Goal: Task Accomplishment & Management: Complete application form

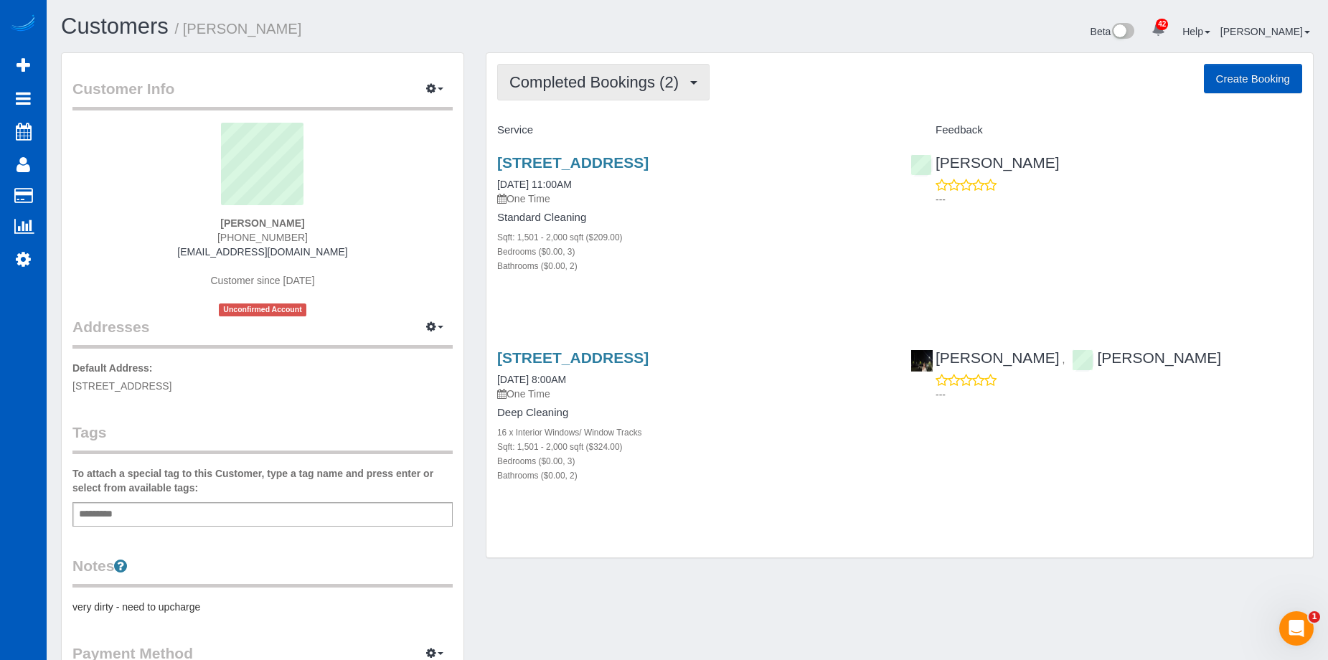
click at [611, 79] on span "Completed Bookings (2)" at bounding box center [597, 82] width 176 height 18
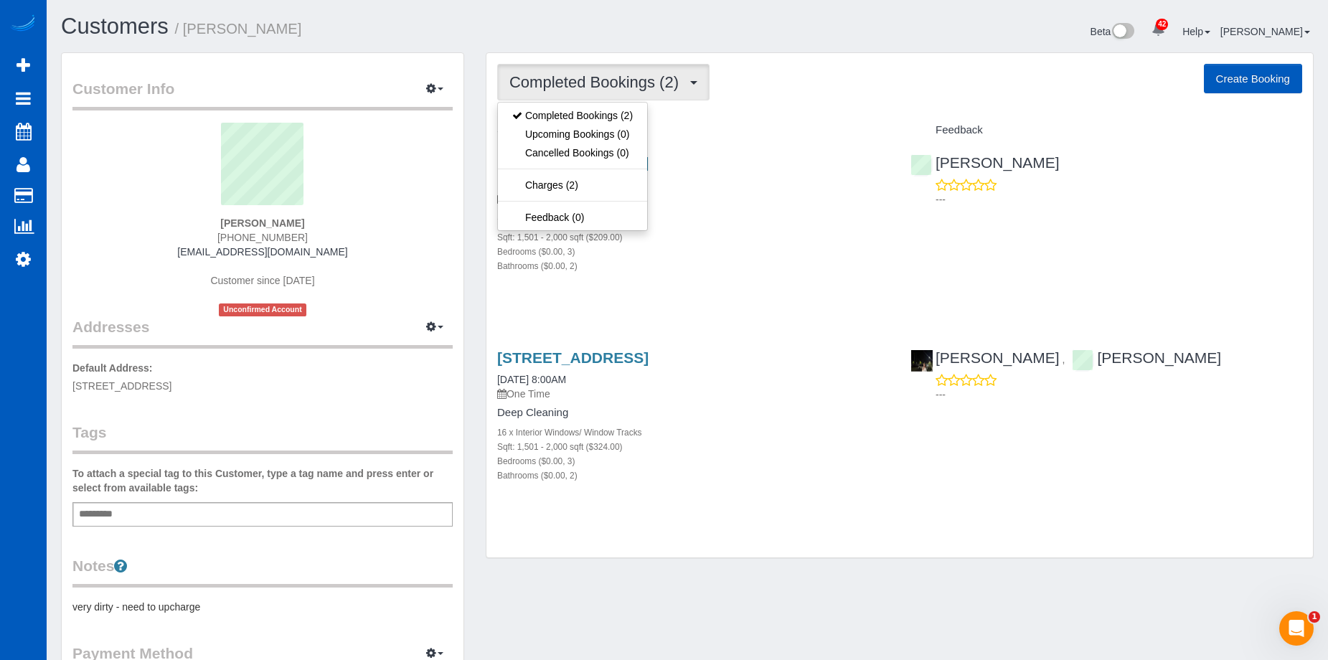
click at [611, 79] on span "Completed Bookings (2)" at bounding box center [597, 82] width 176 height 18
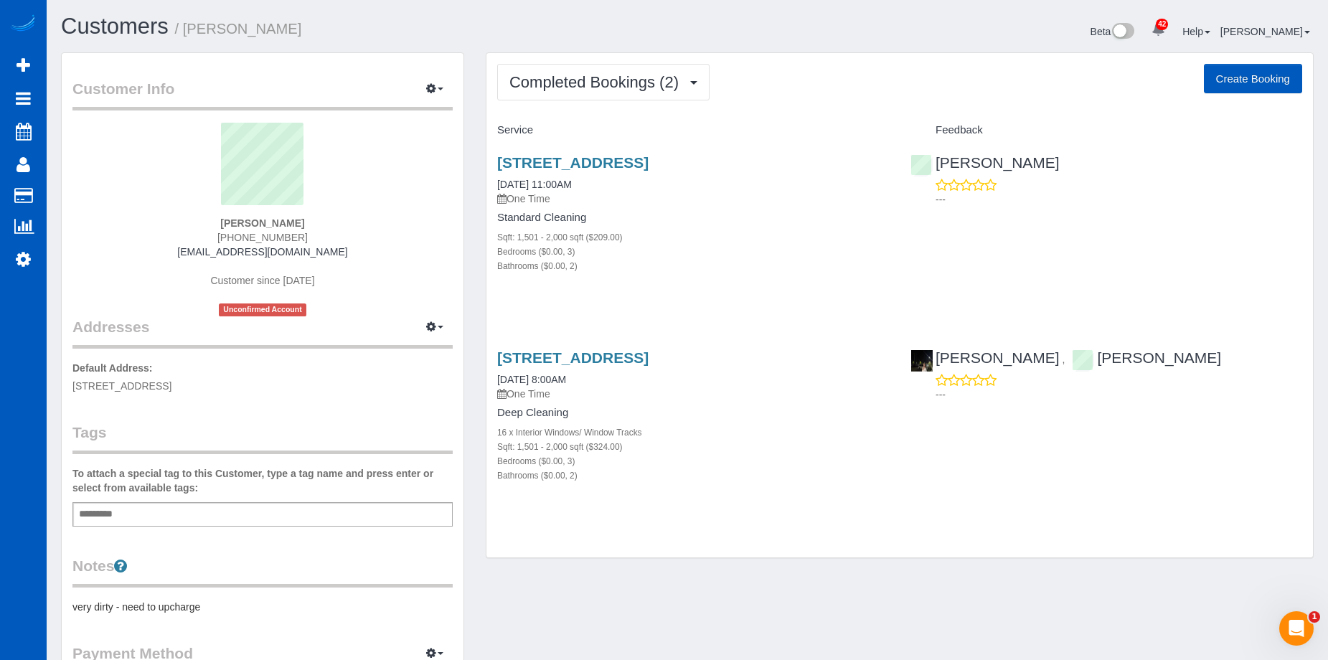
click at [1269, 82] on button "Create Booking" at bounding box center [1253, 79] width 98 height 30
select select "WA"
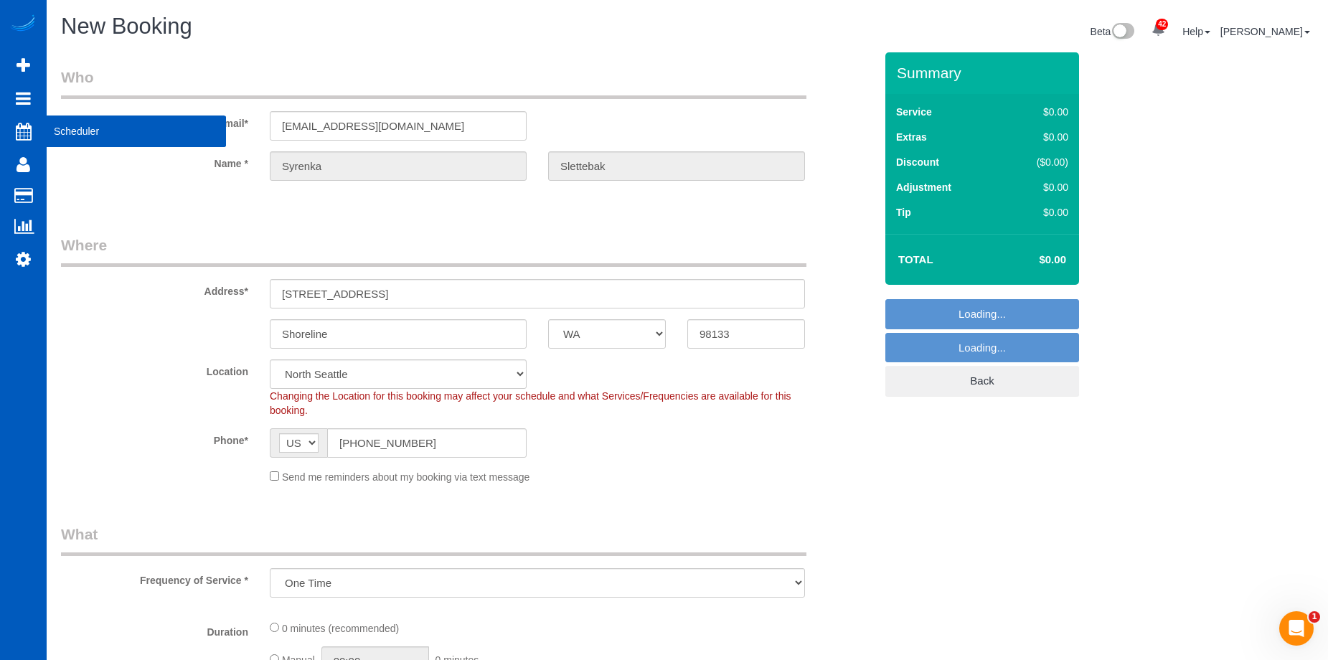
select select "object:34671"
select select "string:fspay-131167d7-de03-4fef-b6b1-5fbf23d3d447"
select select "199"
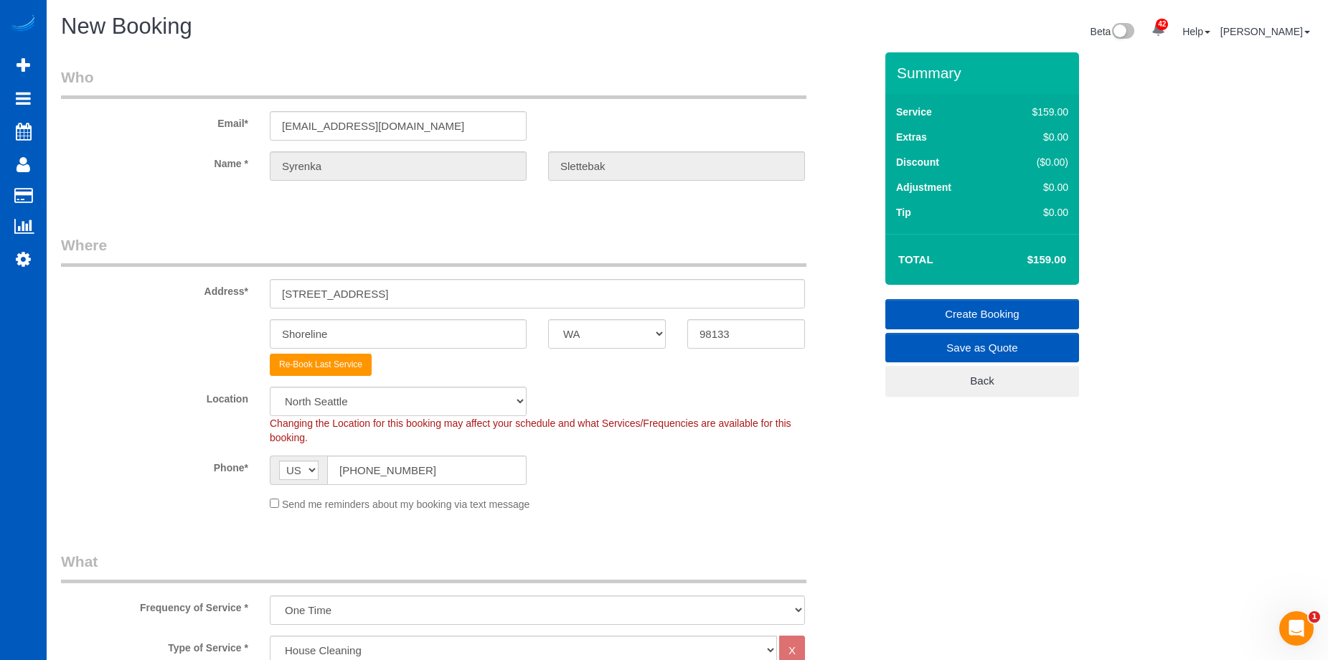
click at [288, 501] on span "Send me reminders about my booking via text message" at bounding box center [406, 503] width 248 height 11
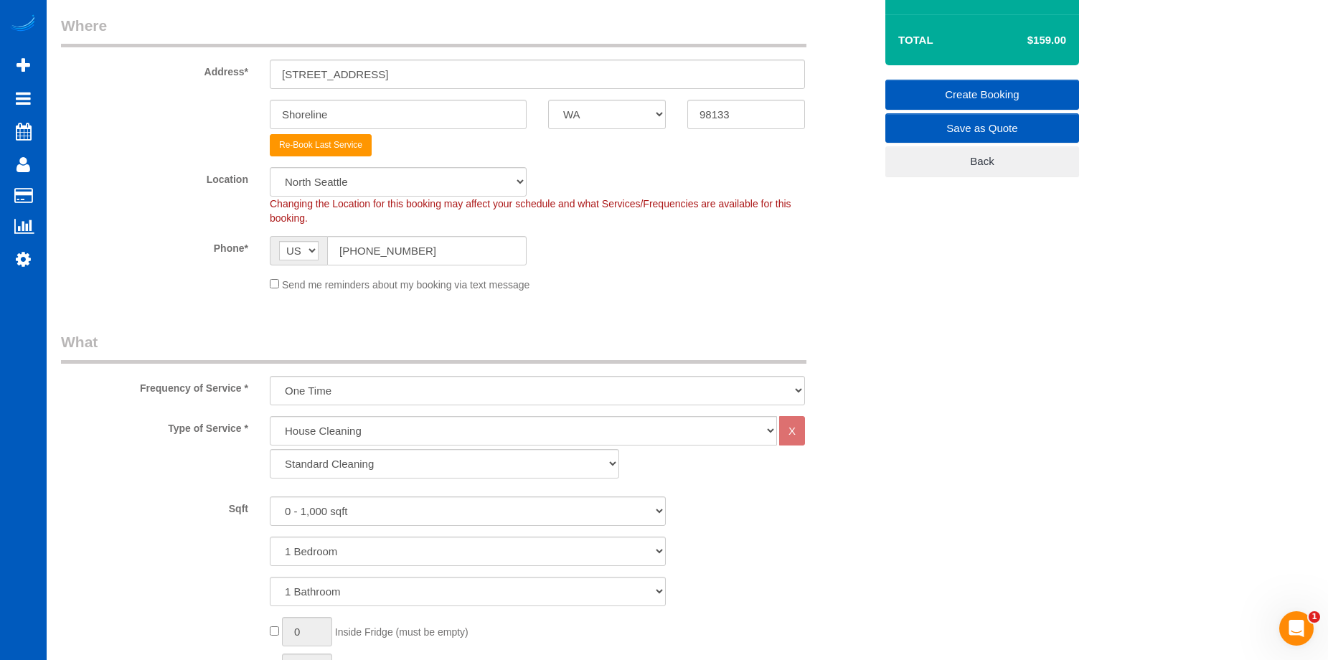
scroll to position [215, 0]
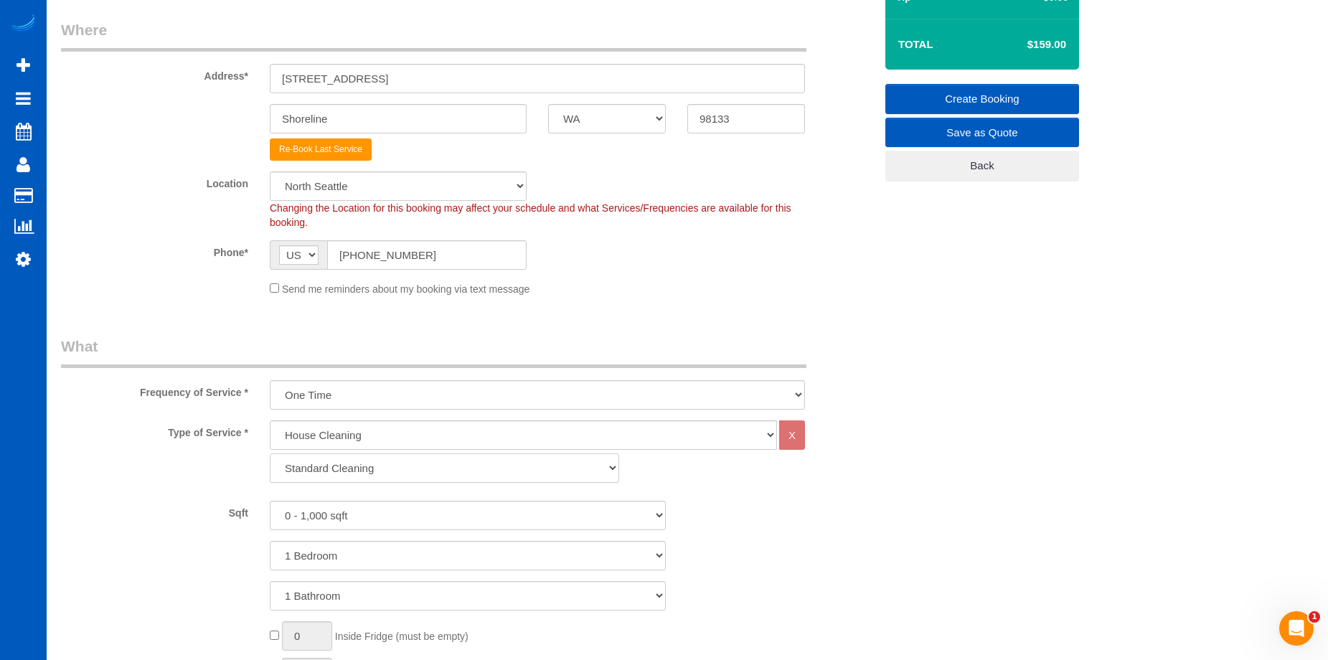
click at [376, 466] on select "Standard Cleaning Deep Cleaning Move In/ Out Cleaning" at bounding box center [444, 467] width 349 height 29
click at [432, 398] on select "One Time Weekly - 15.00% Every 2 Weeks - 10.00% Every 4 Weeks - 5.00% Every 2 M…" at bounding box center [537, 394] width 535 height 29
select select "object:35028"
click at [270, 380] on select "One Time Weekly - 15.00% Every 2 Weeks - 10.00% Every 4 Weeks - 5.00% Every 2 M…" at bounding box center [537, 394] width 535 height 29
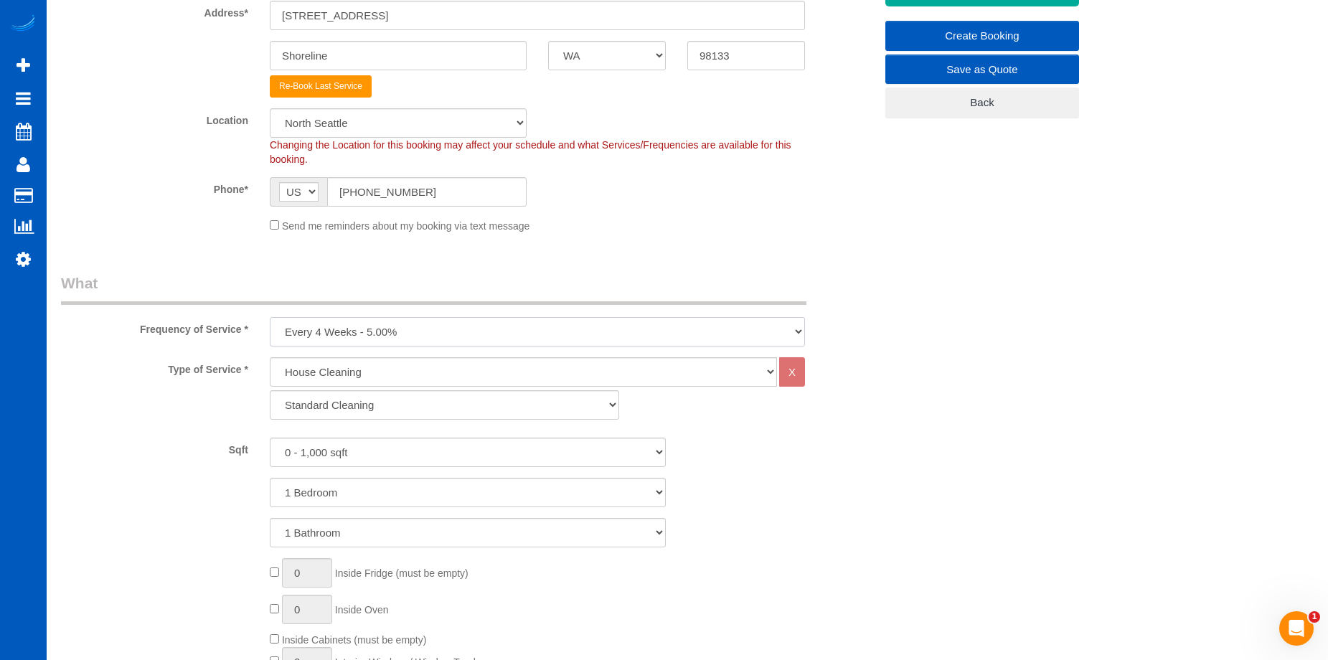
scroll to position [359, 0]
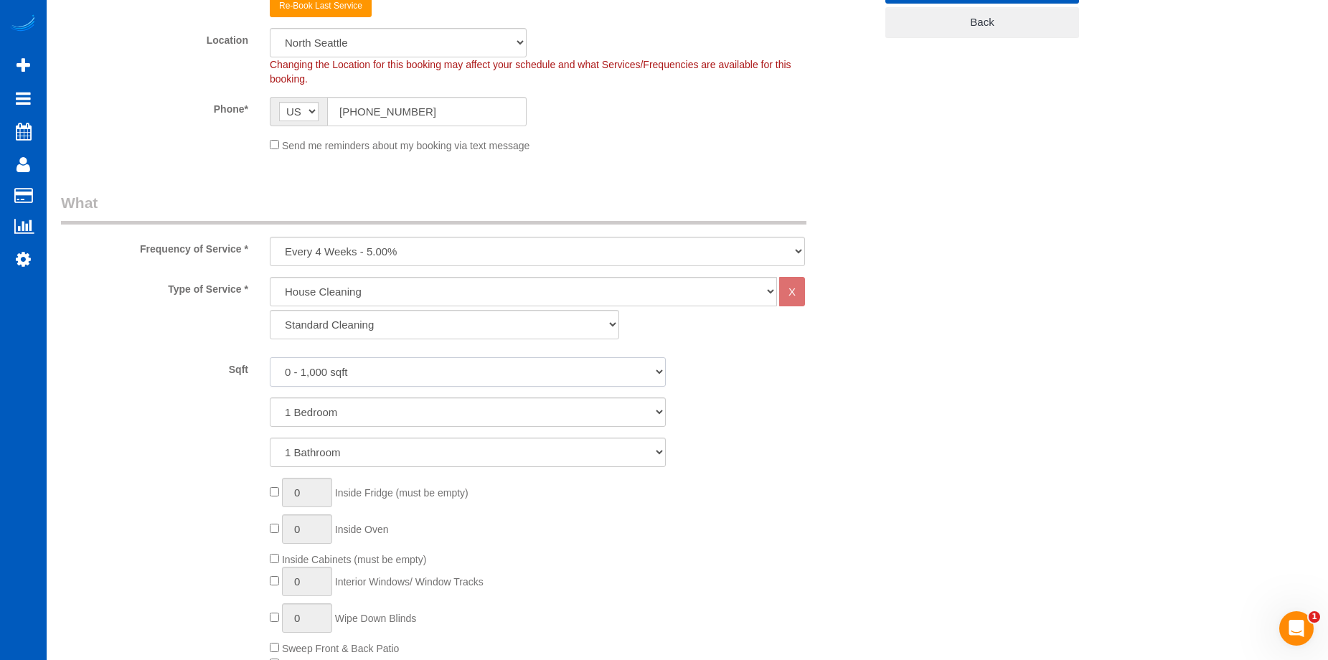
click at [410, 375] on select "0 - 1,000 sqft 1,001 - 1,500 sqft 1,501 - 2,000 sqft 2,001 - 2,500 sqft 2,501 -…" at bounding box center [468, 371] width 396 height 29
select select "1501"
click at [270, 357] on select "0 - 1,000 sqft 1,001 - 1,500 sqft 1,501 - 2,000 sqft 2,001 - 2,500 sqft 2,501 -…" at bounding box center [468, 371] width 396 height 29
drag, startPoint x: 407, startPoint y: 411, endPoint x: 407, endPoint y: 426, distance: 15.1
click at [407, 411] on select "1 Bedroom 2 Bedrooms 3 Bedrooms 4 Bedrooms 5 Bedrooms 6 Bedrooms 7 Bedrooms" at bounding box center [468, 411] width 396 height 29
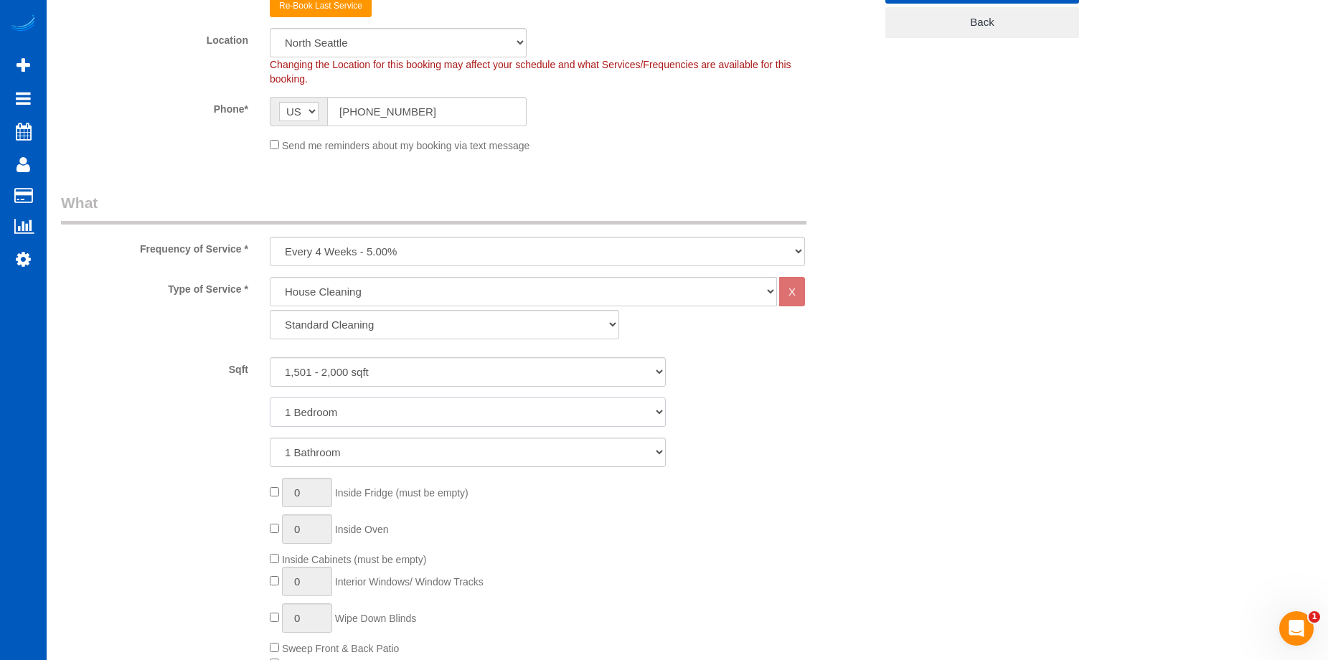
select select "3"
click at [270, 397] on select "1 Bedroom 2 Bedrooms 3 Bedrooms 4 Bedrooms 5 Bedrooms 6 Bedrooms 7 Bedrooms" at bounding box center [468, 411] width 396 height 29
click at [404, 443] on select "1 Bathroom 2 Bathrooms 3 Bathrooms 4 Bathrooms 5 Bathrooms 6 Bathrooms 7 Bathro…" at bounding box center [468, 452] width 396 height 29
select select "2"
click at [270, 438] on select "1 Bathroom 2 Bathrooms 3 Bathrooms 4 Bathrooms 5 Bathrooms 6 Bathrooms 7 Bathro…" at bounding box center [468, 452] width 396 height 29
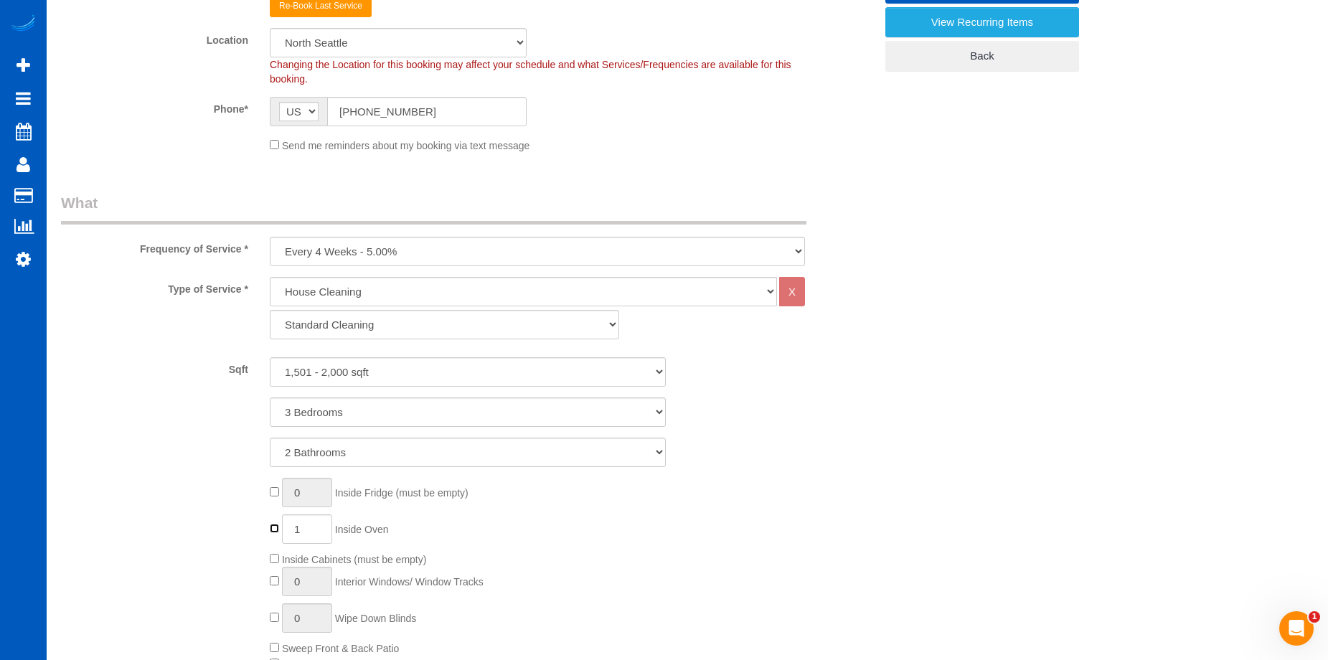
type input "0"
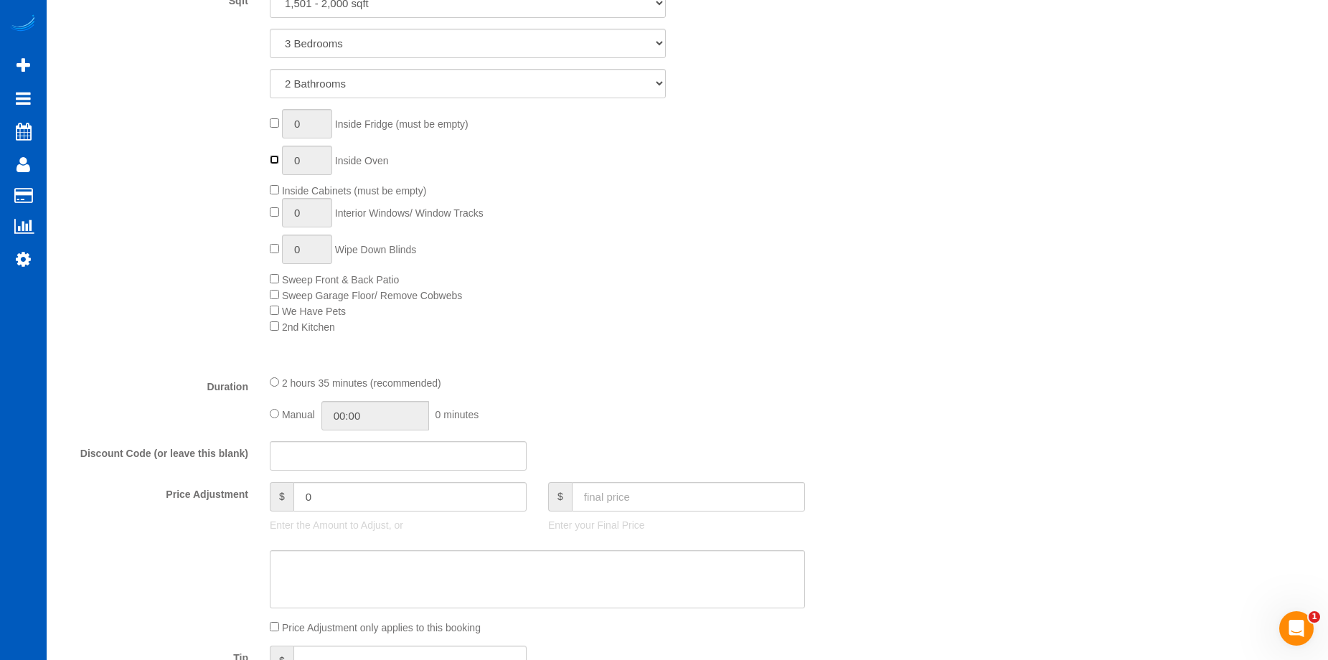
scroll to position [861, 0]
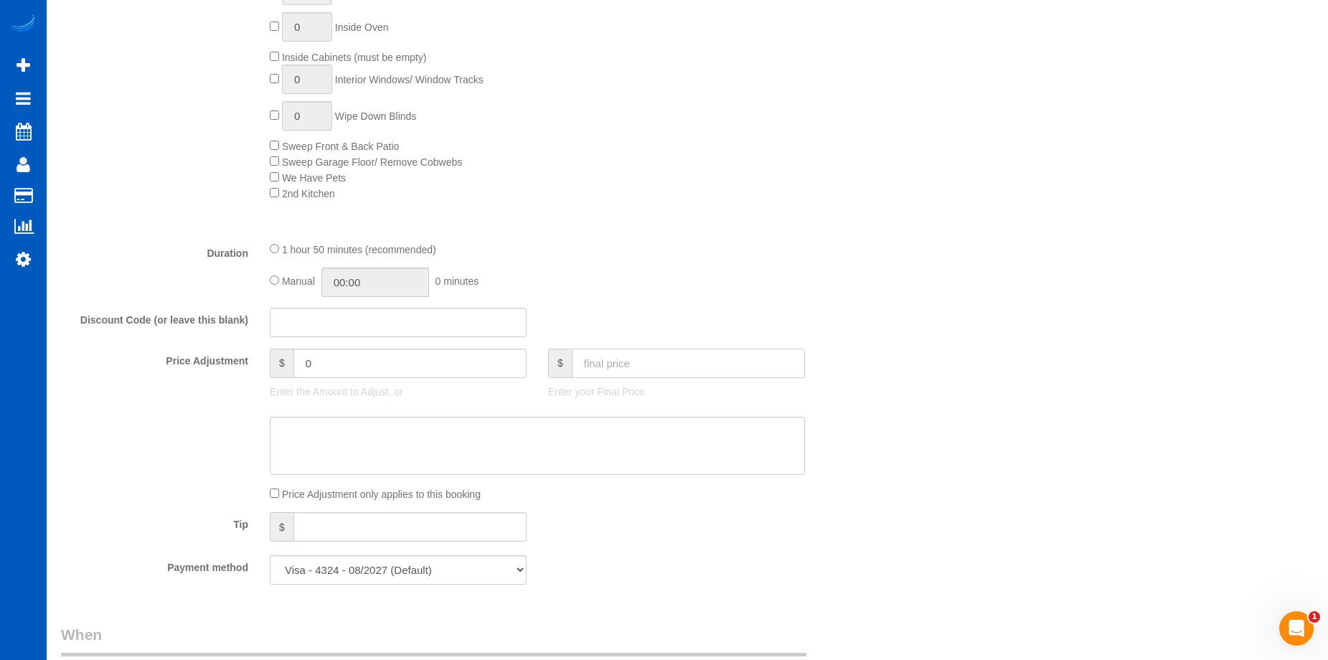
click at [637, 355] on input "text" at bounding box center [688, 363] width 233 height 29
type input "225"
type input "26.45"
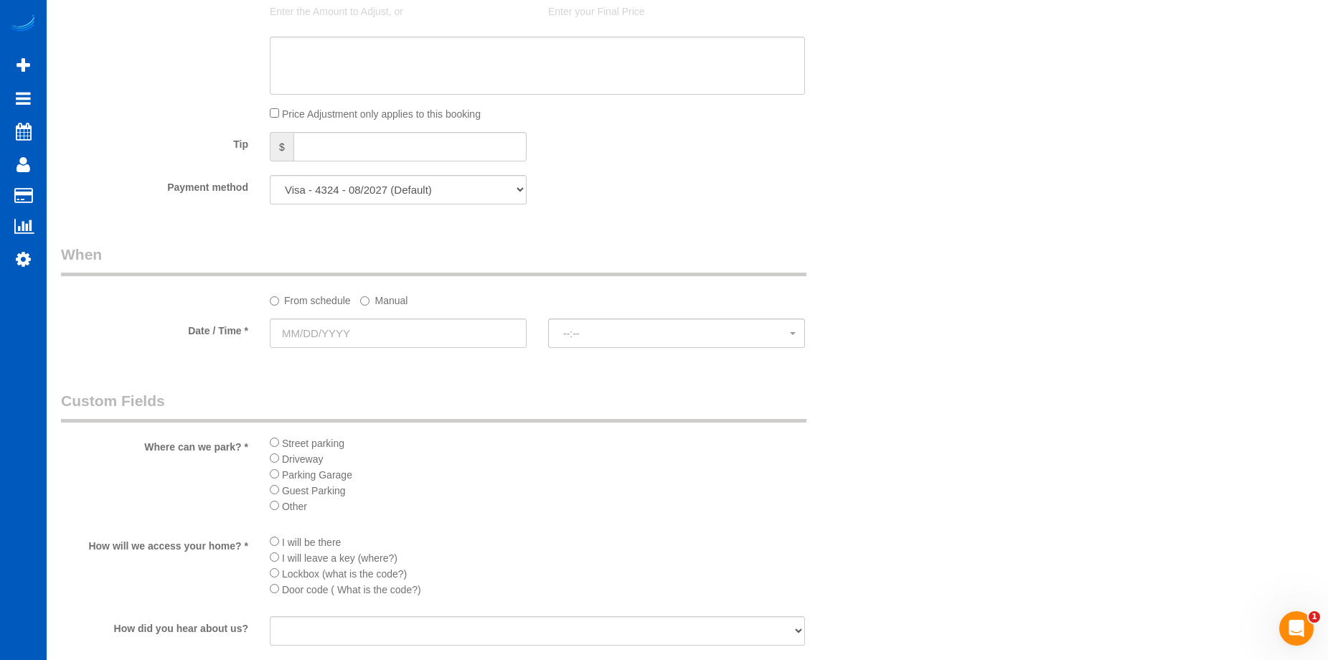
scroll to position [1363, 0]
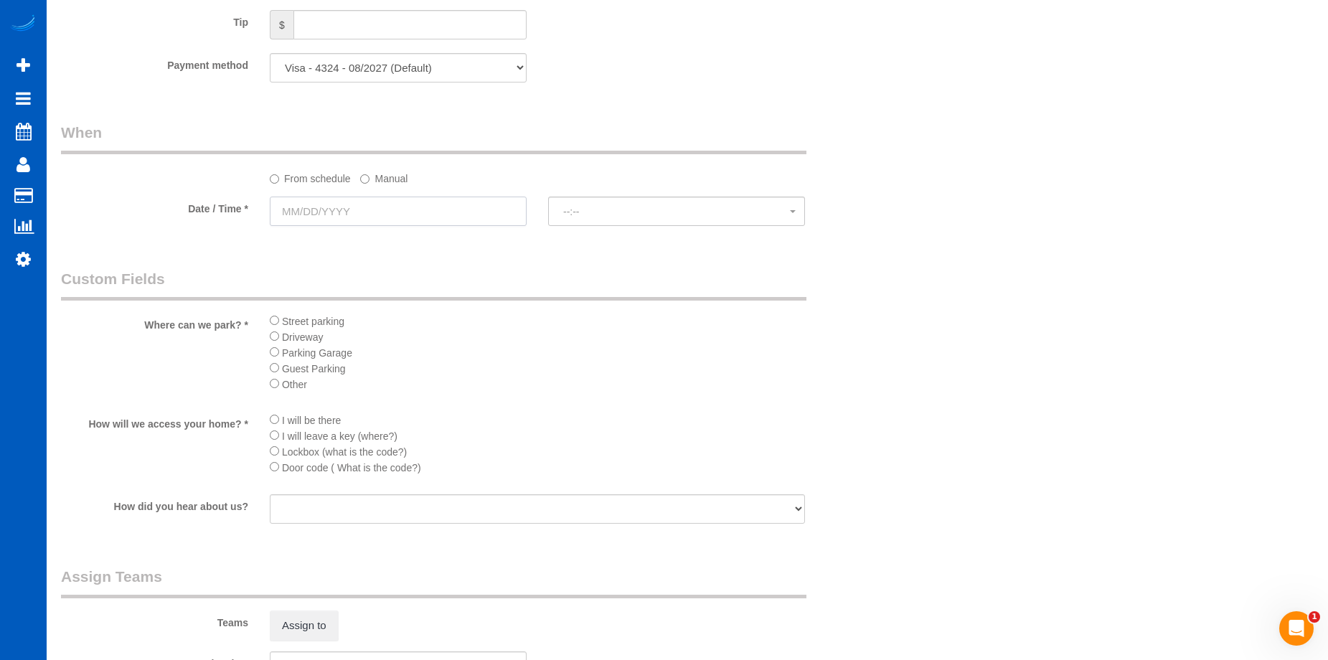
click at [420, 214] on input "text" at bounding box center [398, 211] width 257 height 29
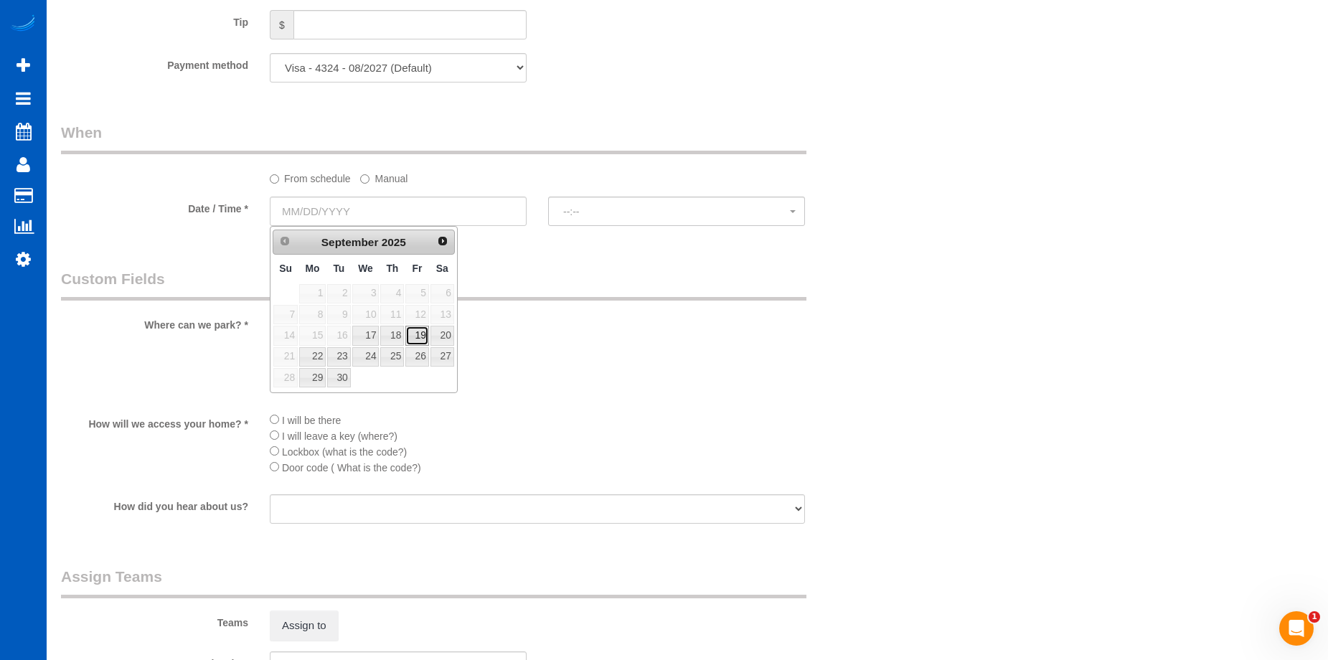
click at [420, 336] on link "19" at bounding box center [416, 335] width 23 height 19
type input "09/19/2025"
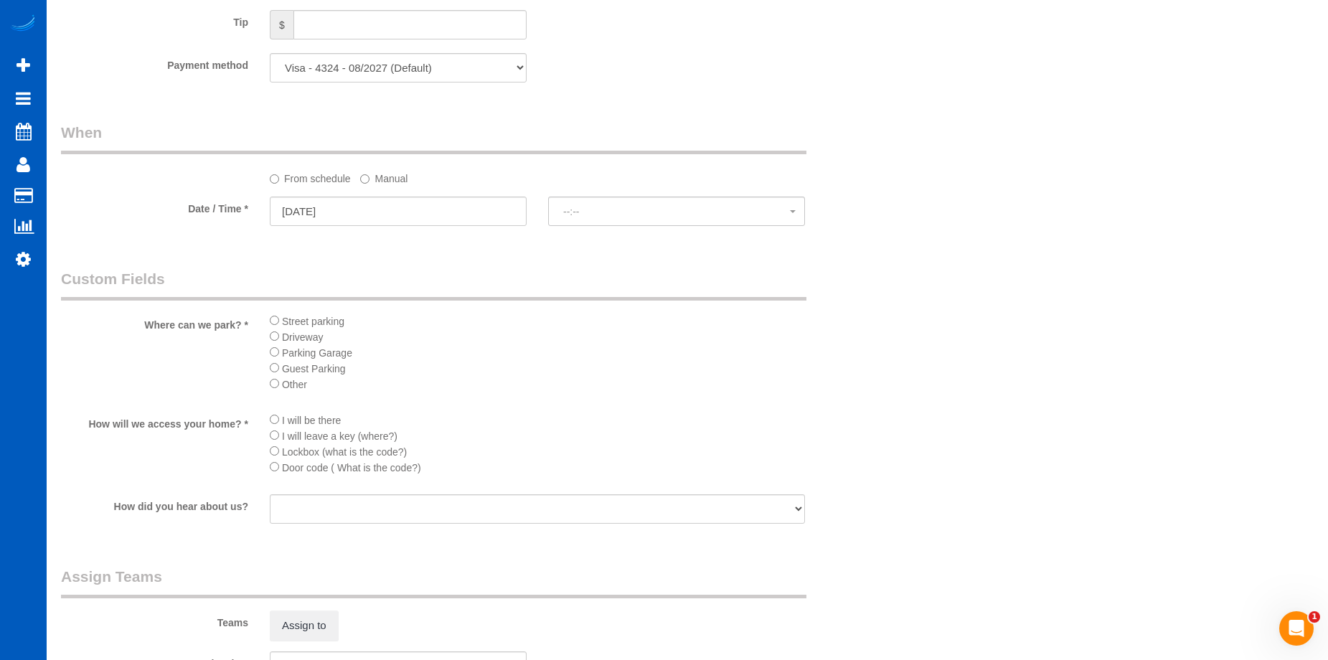
select select "spot125"
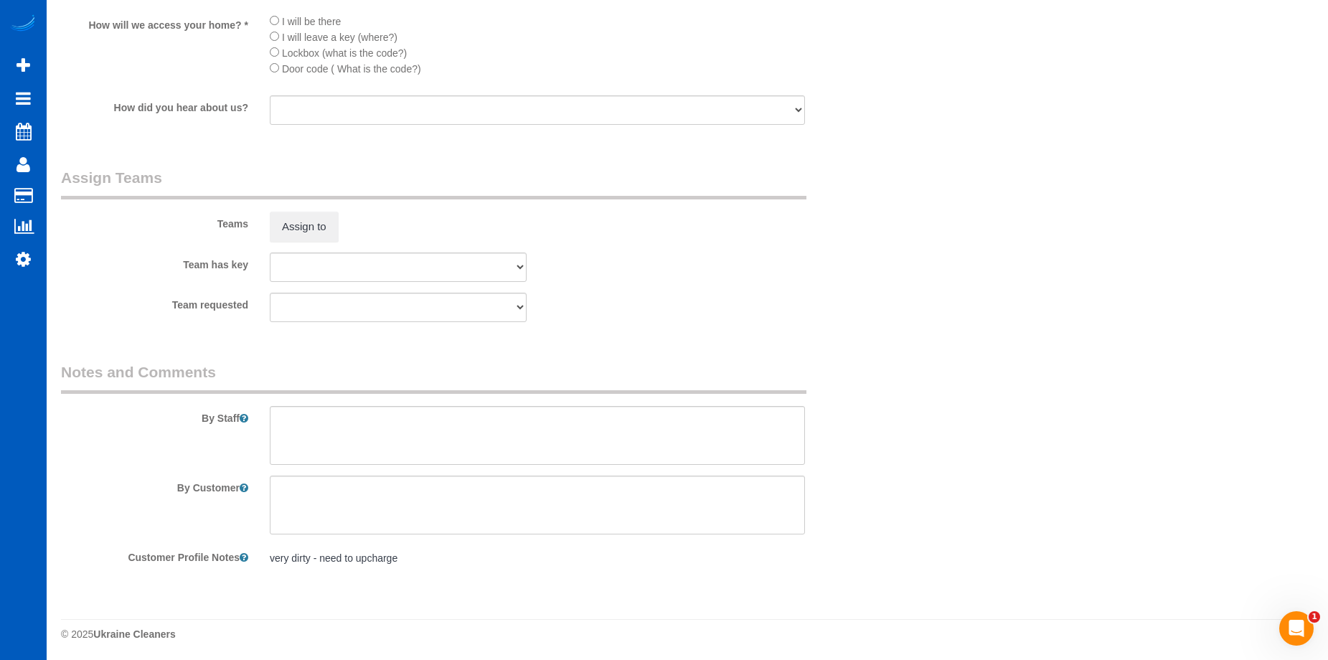
scroll to position [1764, 0]
click at [495, 432] on textarea at bounding box center [537, 433] width 535 height 59
click at [452, 416] on textarea at bounding box center [537, 433] width 535 height 59
paste textarea "Upkeep clean! Floors and surfaces, inside microwave, make sure everything looks…"
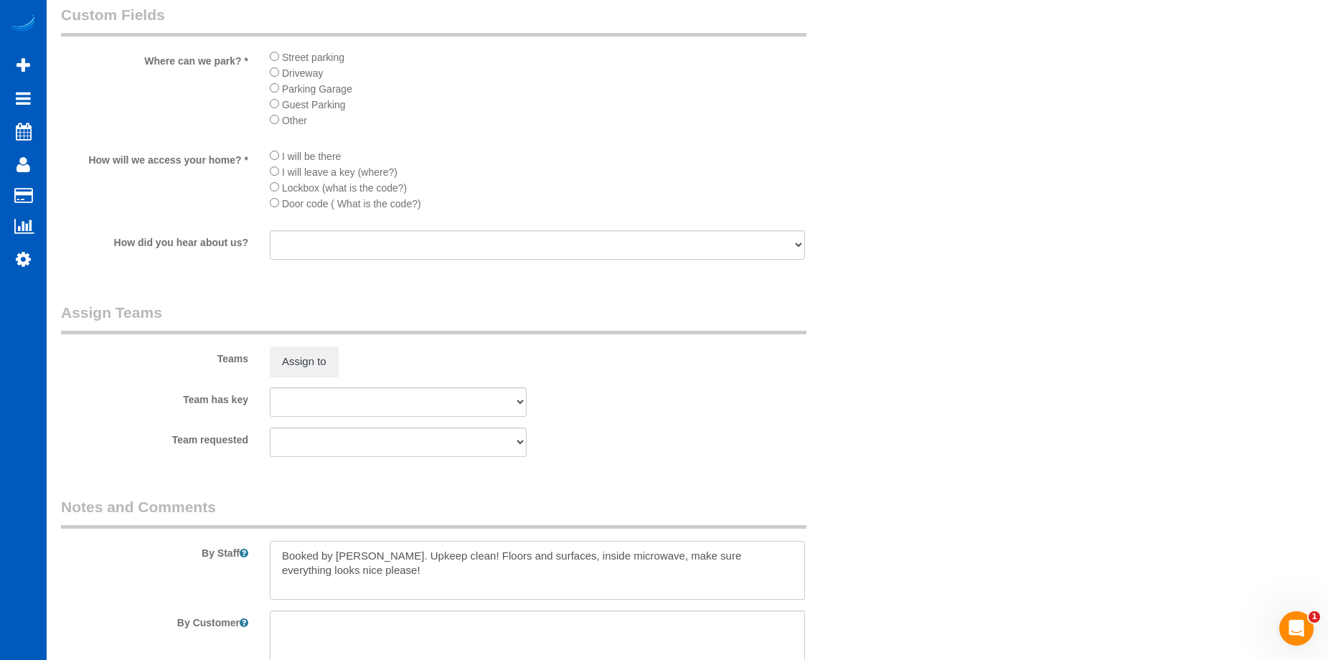
scroll to position [1549, 0]
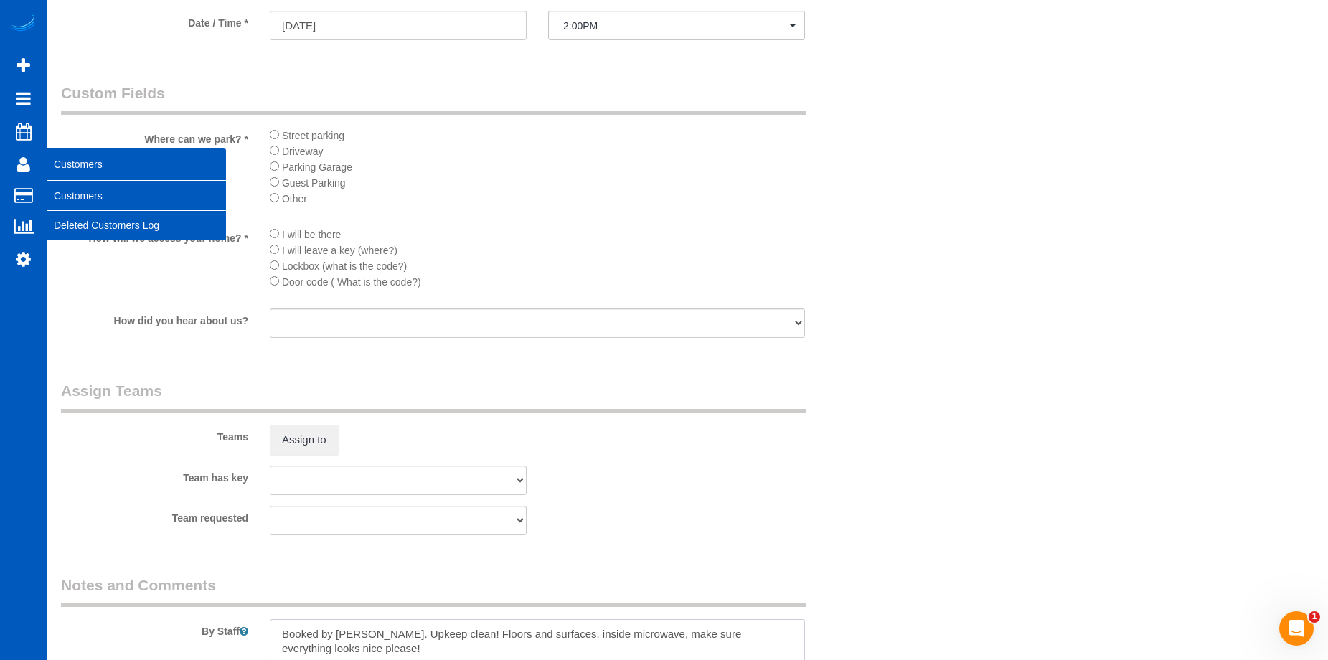
type textarea "Booked by Florencia. Upkeep clean! Floors and surfaces, inside microwave, make …"
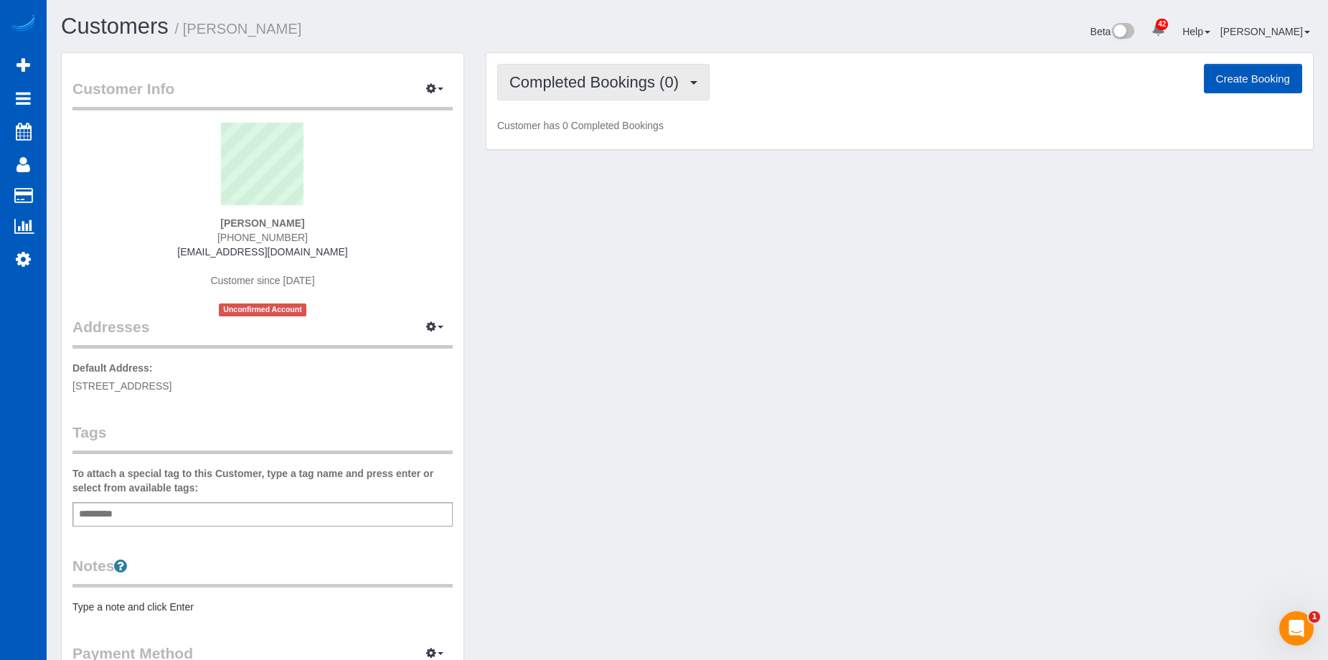
click at [680, 76] on span "Completed Bookings (0)" at bounding box center [597, 82] width 176 height 18
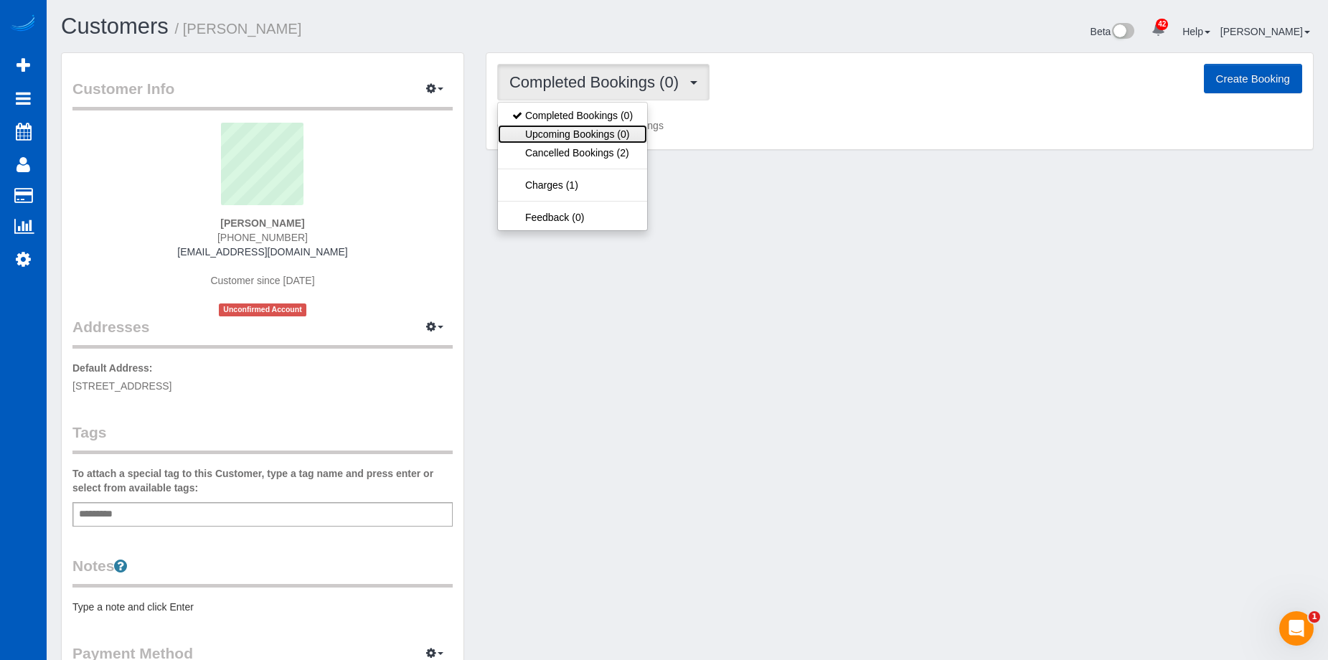
click at [615, 127] on link "Upcoming Bookings (0)" at bounding box center [572, 134] width 149 height 19
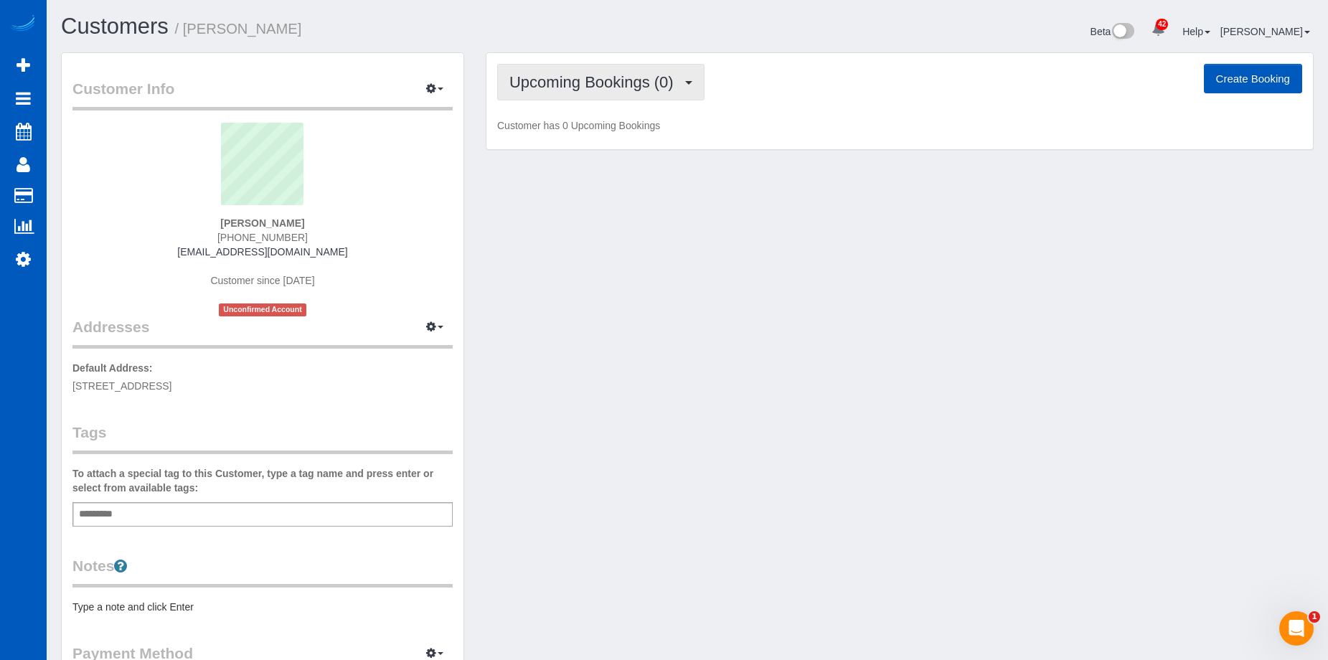
click at [681, 82] on span "Upcoming Bookings (0)" at bounding box center [594, 82] width 171 height 18
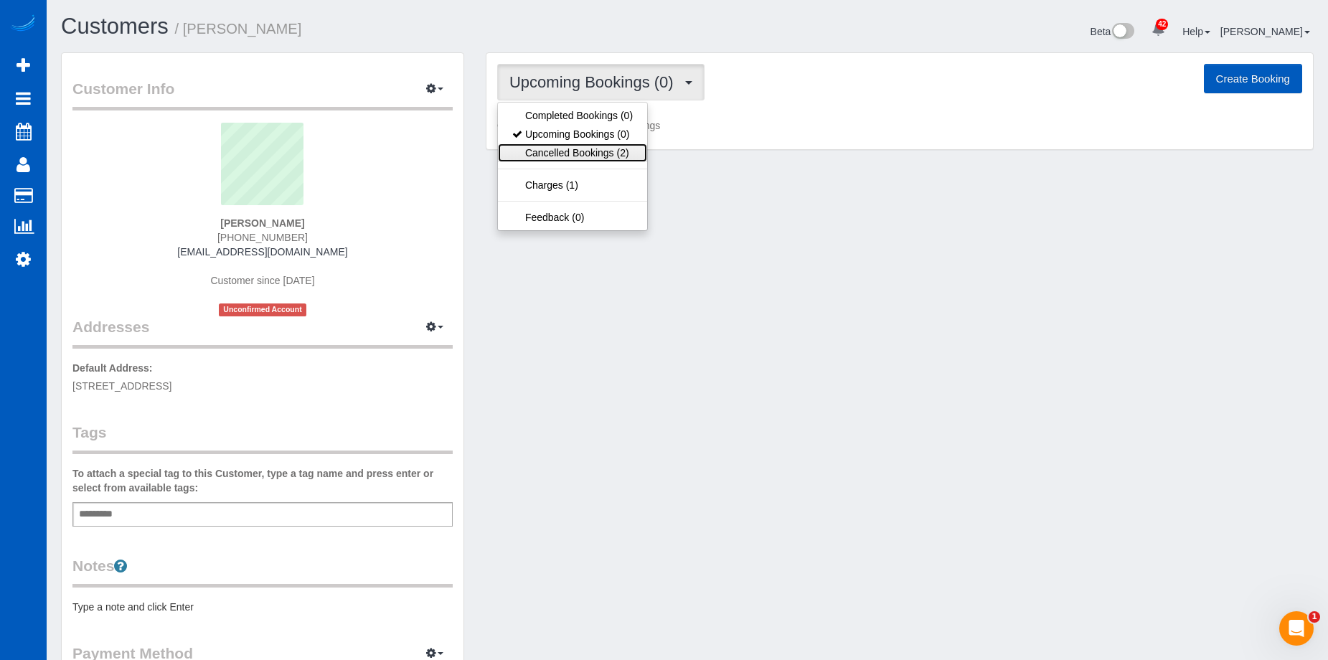
click at [612, 145] on link "Cancelled Bookings (2)" at bounding box center [572, 152] width 149 height 19
